Goal: Information Seeking & Learning: Learn about a topic

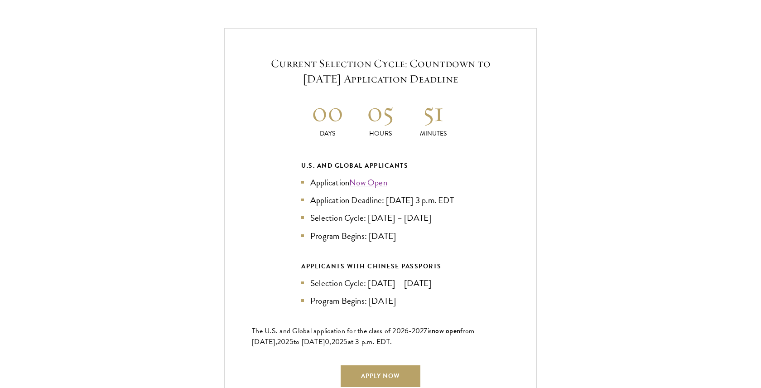
scroll to position [1959, 0]
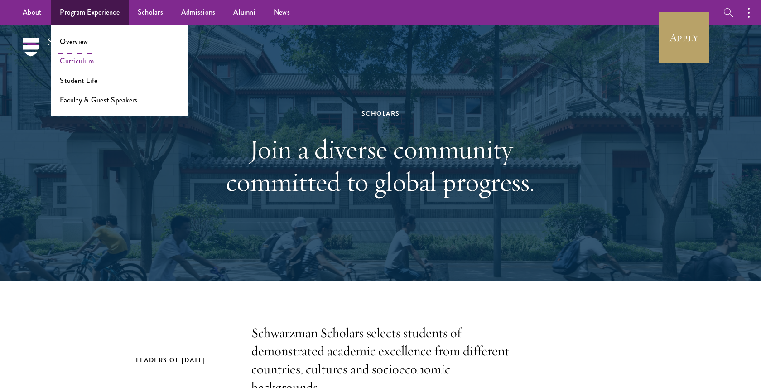
click at [81, 62] on link "Curriculum" at bounding box center [77, 61] width 34 height 10
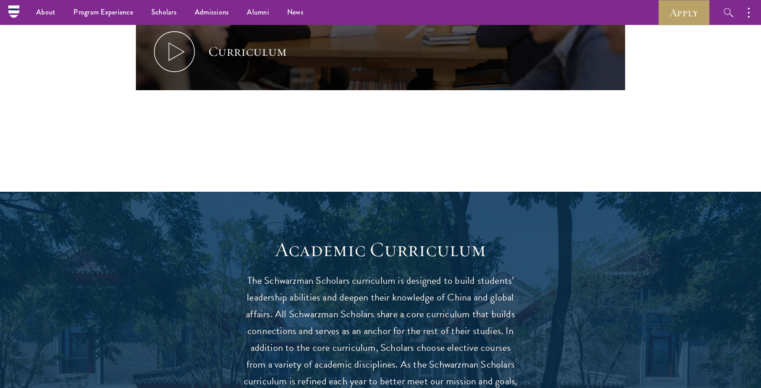
scroll to position [105, 0]
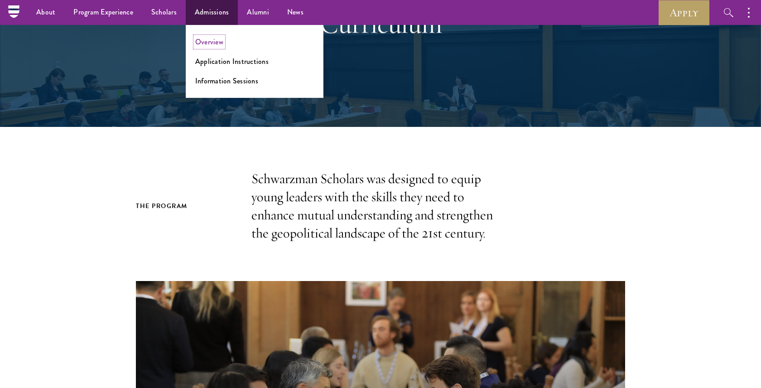
click at [214, 45] on link "Overview" at bounding box center [209, 42] width 28 height 10
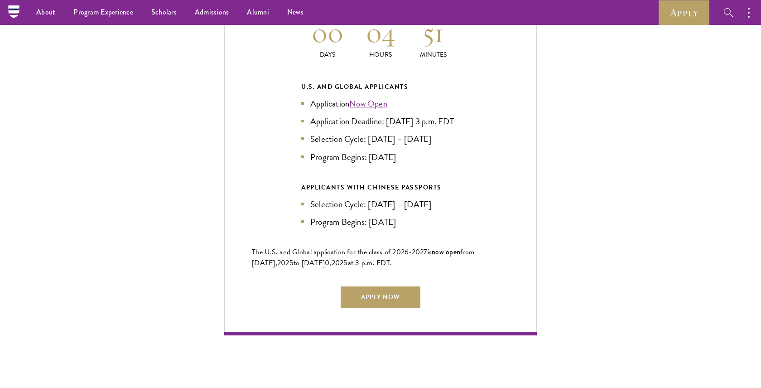
scroll to position [2011, 0]
